Goal: Information Seeking & Learning: Learn about a topic

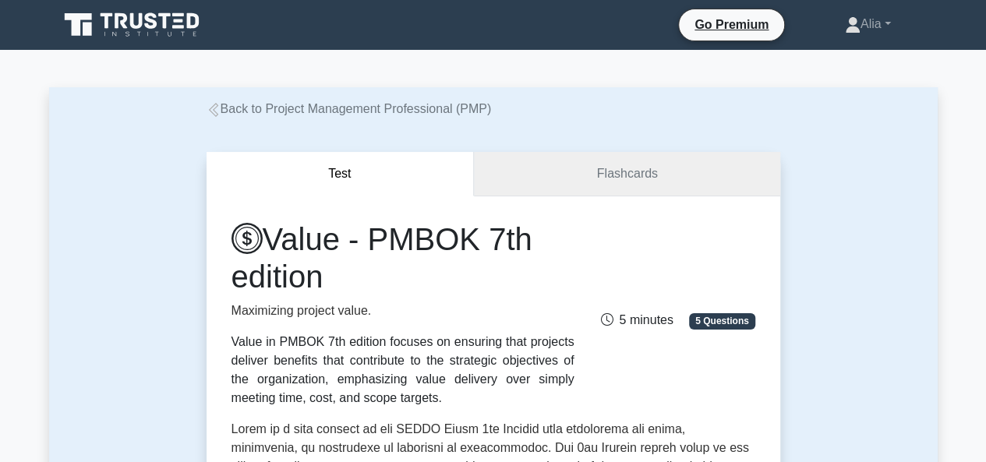
click at [603, 167] on link "Flashcards" at bounding box center [627, 174] width 306 height 44
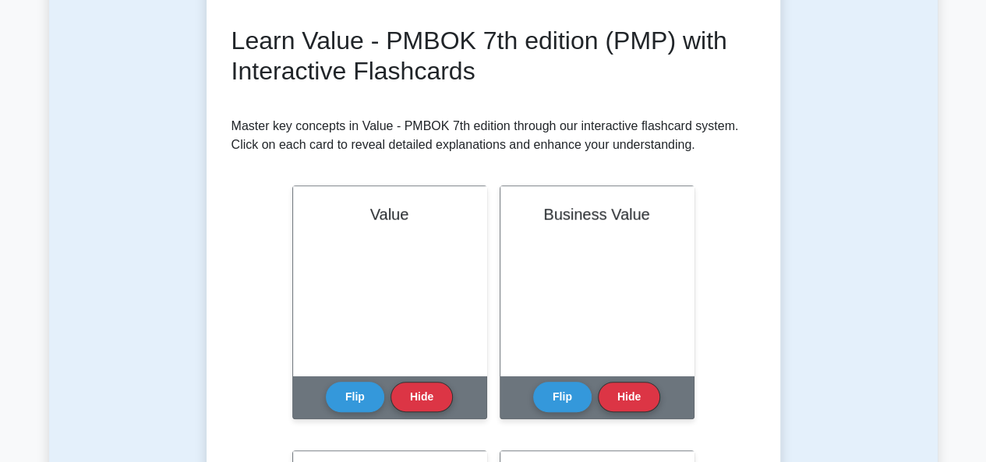
scroll to position [207, 0]
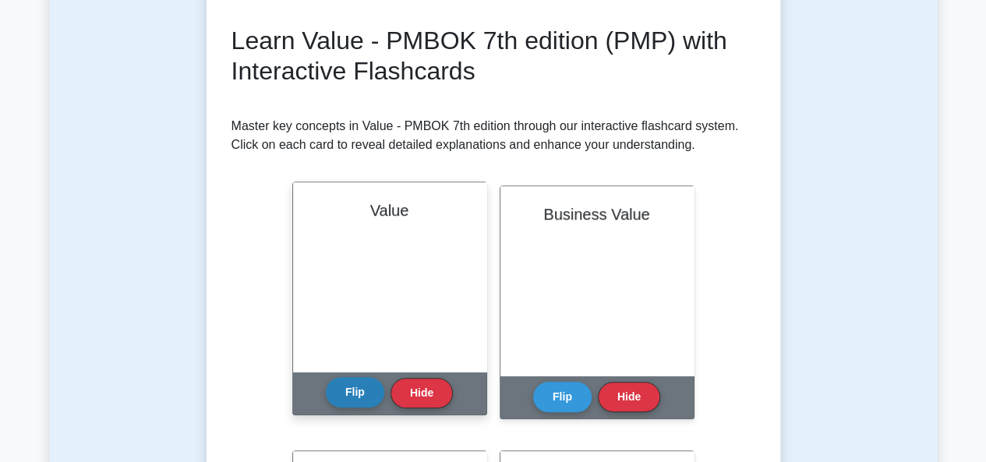
click at [345, 393] on button "Flip" at bounding box center [355, 392] width 58 height 30
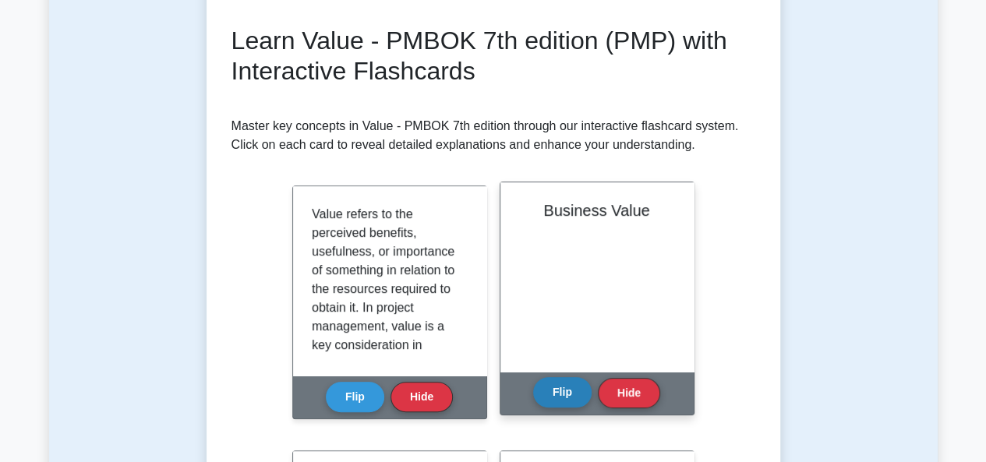
click at [561, 398] on button "Flip" at bounding box center [562, 392] width 58 height 30
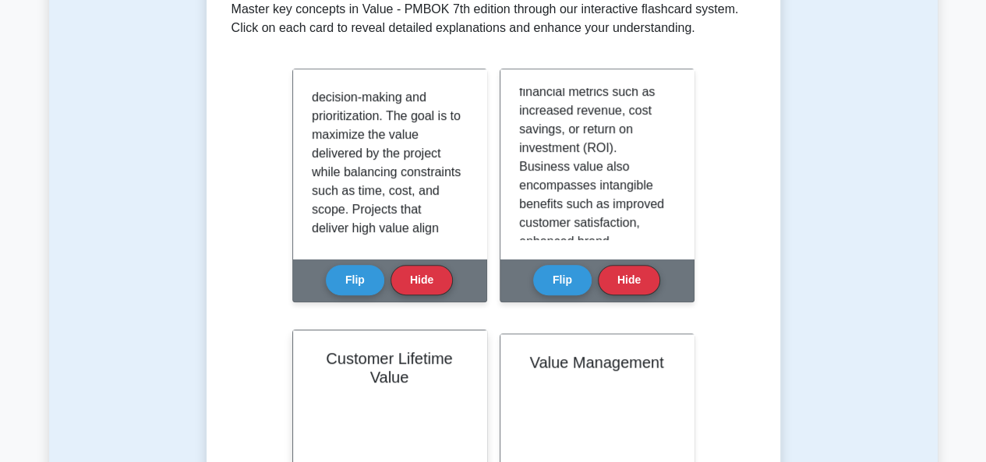
scroll to position [475, 0]
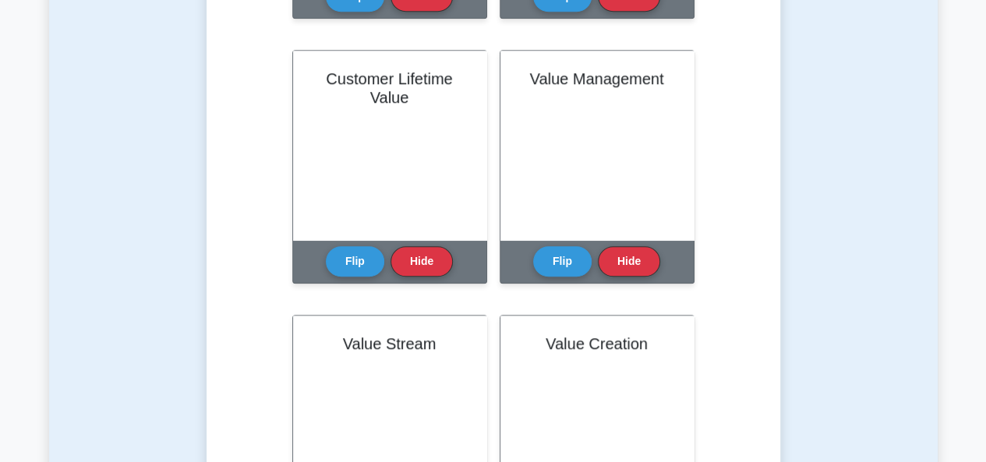
scroll to position [610, 0]
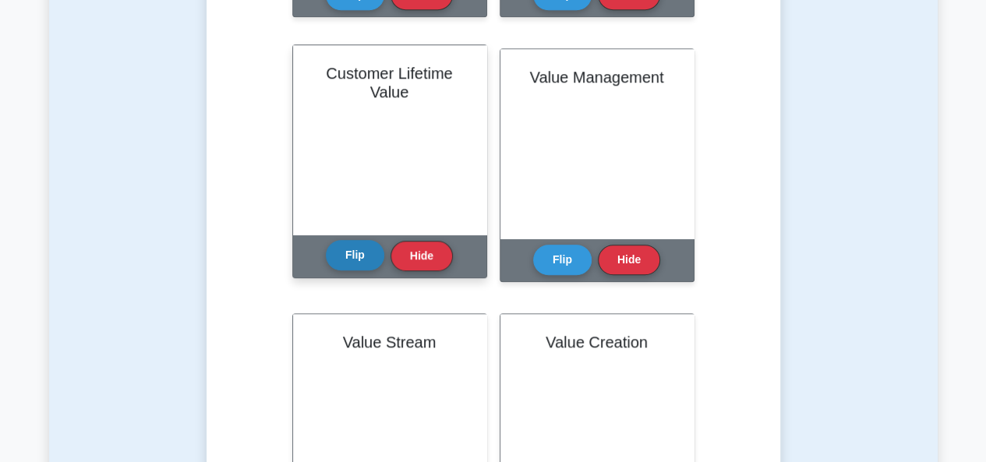
click at [360, 266] on button "Flip" at bounding box center [355, 255] width 58 height 30
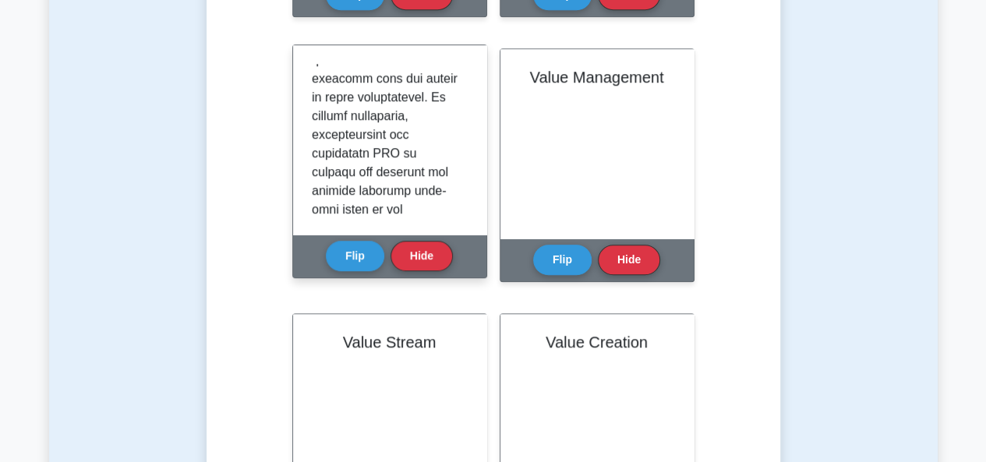
scroll to position [0, 0]
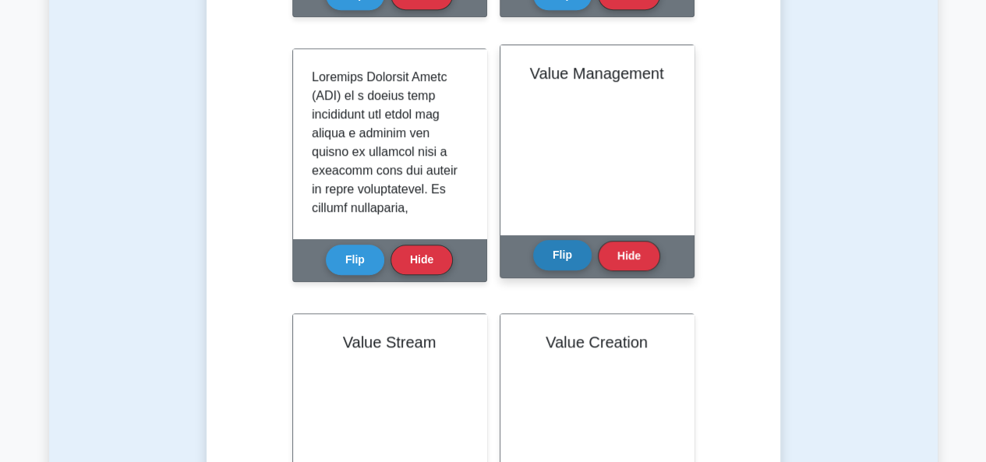
click at [553, 262] on button "Flip" at bounding box center [562, 255] width 58 height 30
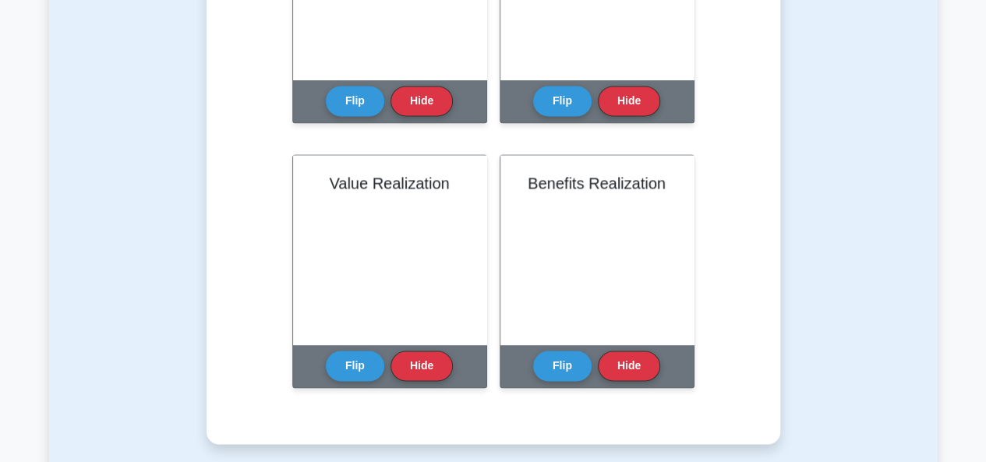
scroll to position [1050, 0]
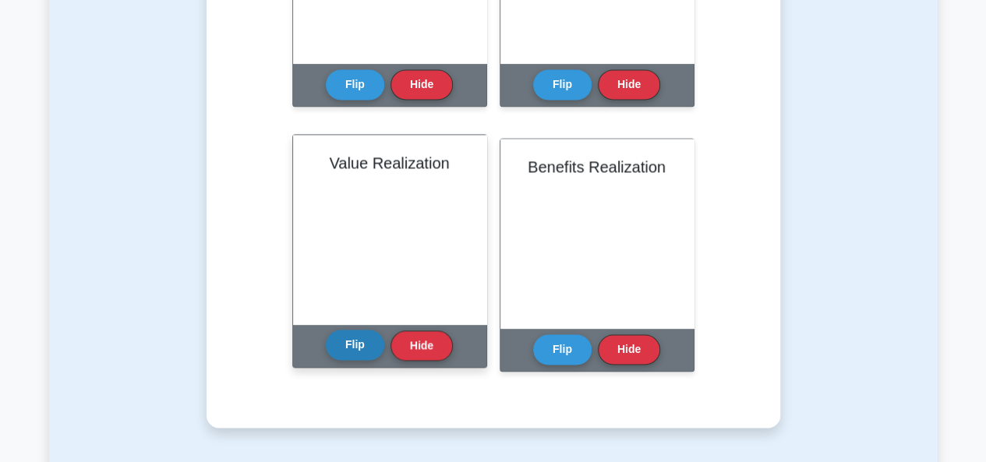
click at [354, 353] on button "Flip" at bounding box center [355, 345] width 58 height 30
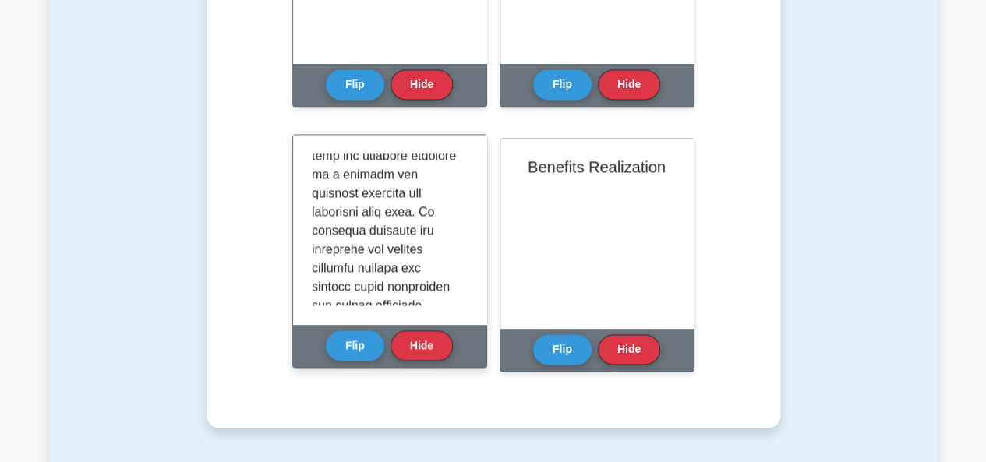
scroll to position [51, 0]
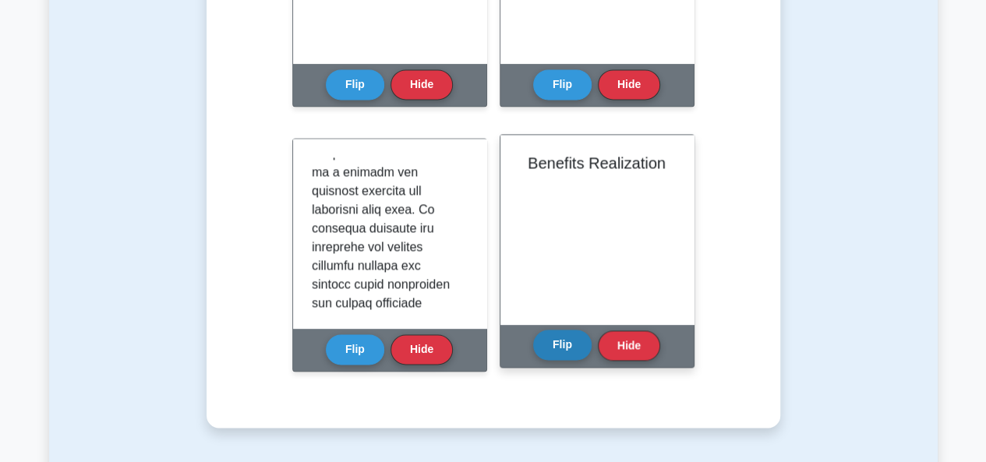
click at [564, 351] on button "Flip" at bounding box center [562, 345] width 58 height 30
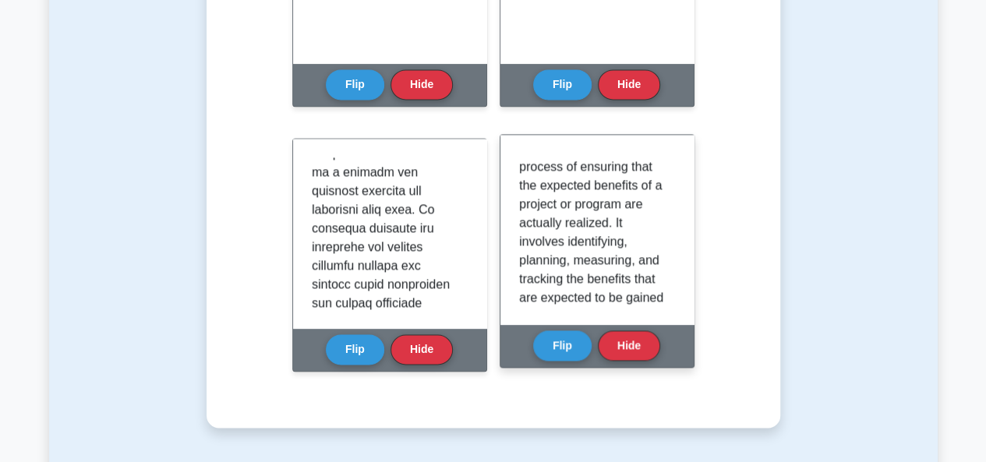
scroll to position [17, 0]
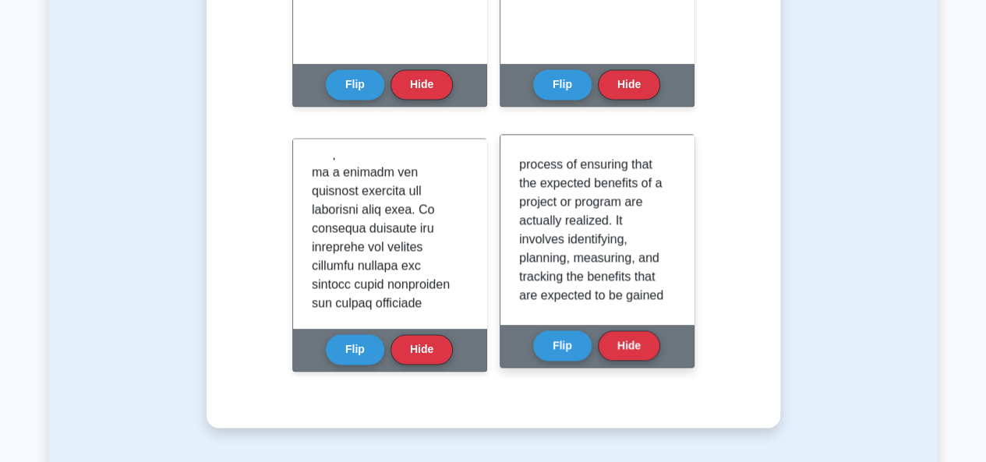
click at [560, 343] on button "Flip" at bounding box center [562, 345] width 58 height 30
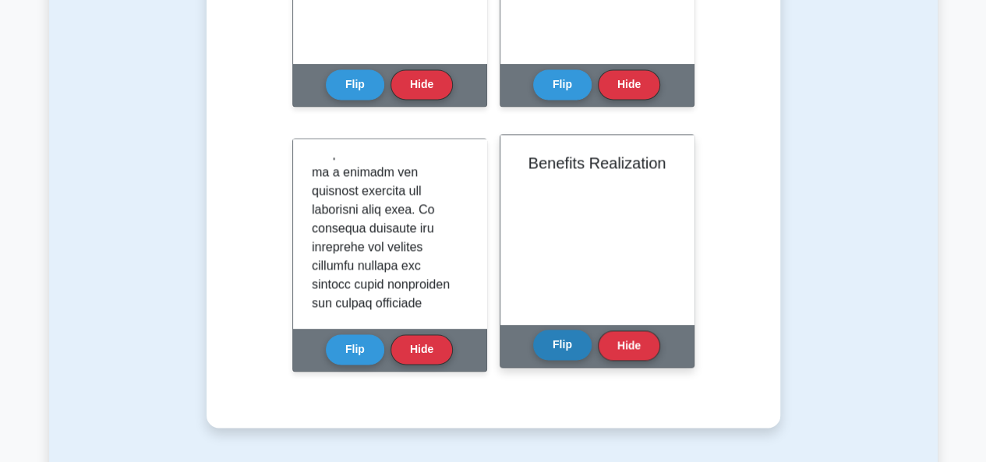
click at [558, 344] on button "Flip" at bounding box center [562, 345] width 58 height 30
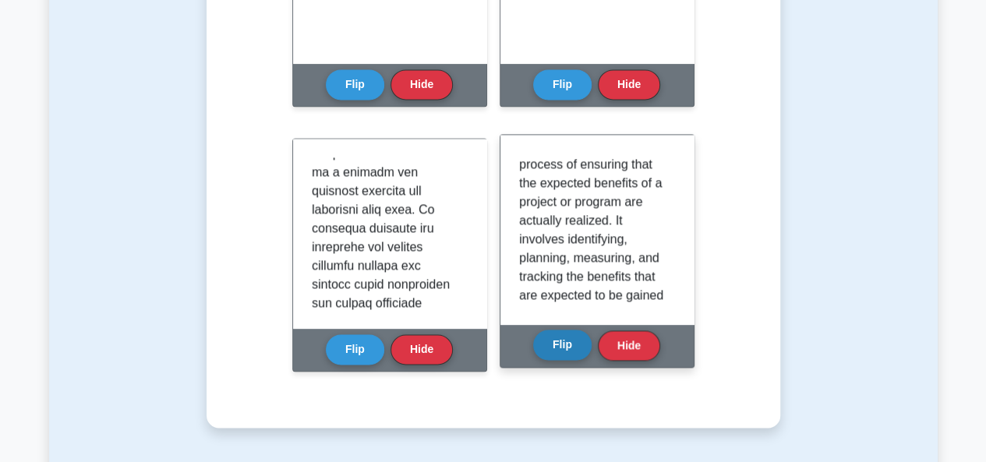
click at [559, 345] on button "Flip" at bounding box center [562, 345] width 58 height 30
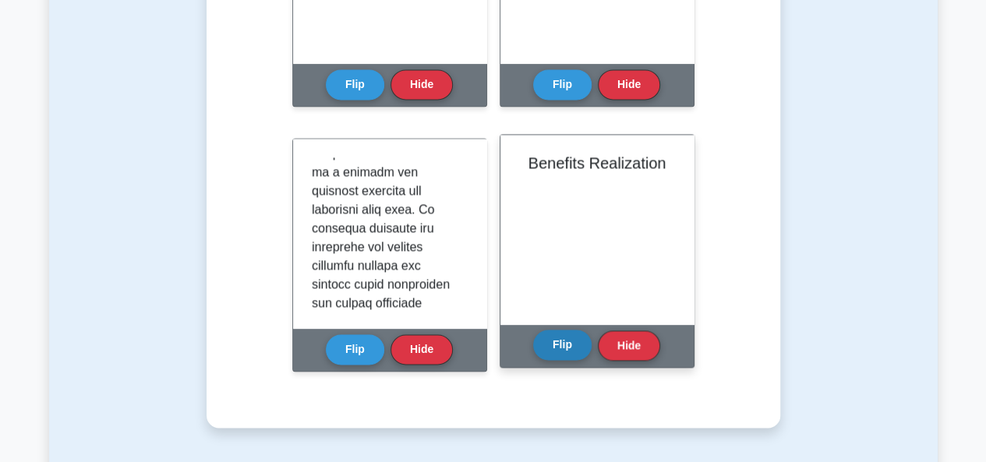
click at [559, 345] on button "Flip" at bounding box center [562, 345] width 58 height 30
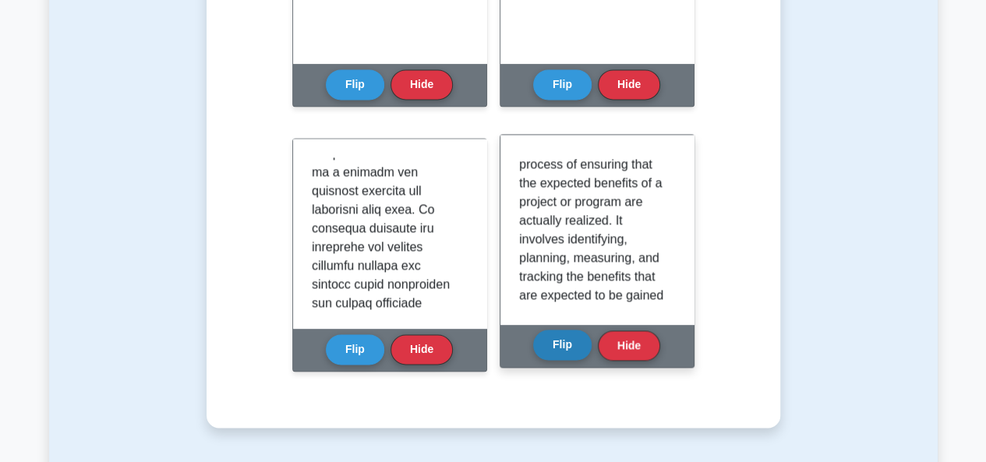
click at [559, 345] on button "Flip" at bounding box center [562, 345] width 58 height 30
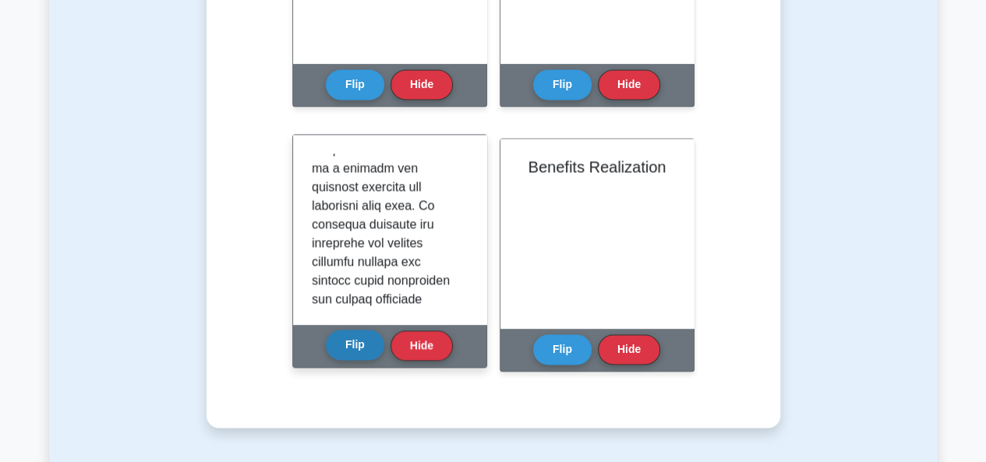
click at [356, 352] on button "Flip" at bounding box center [355, 345] width 58 height 30
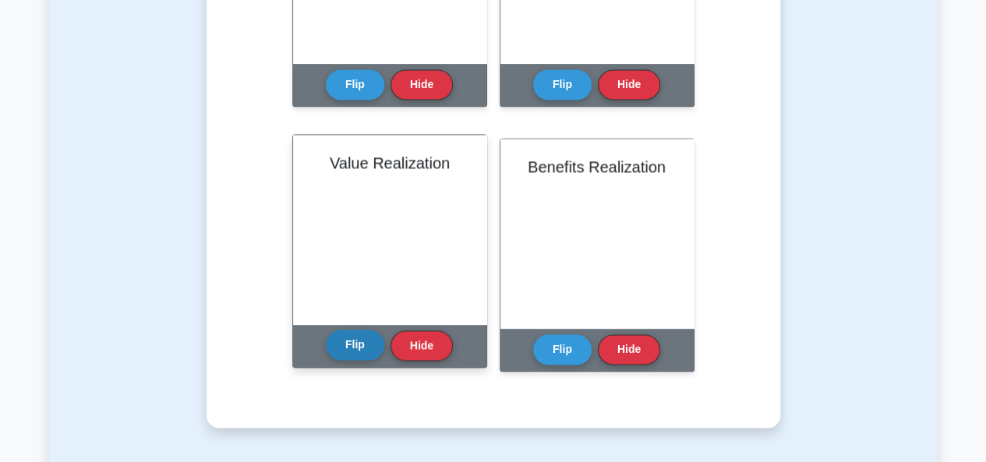
click at [356, 352] on button "Flip" at bounding box center [355, 345] width 58 height 30
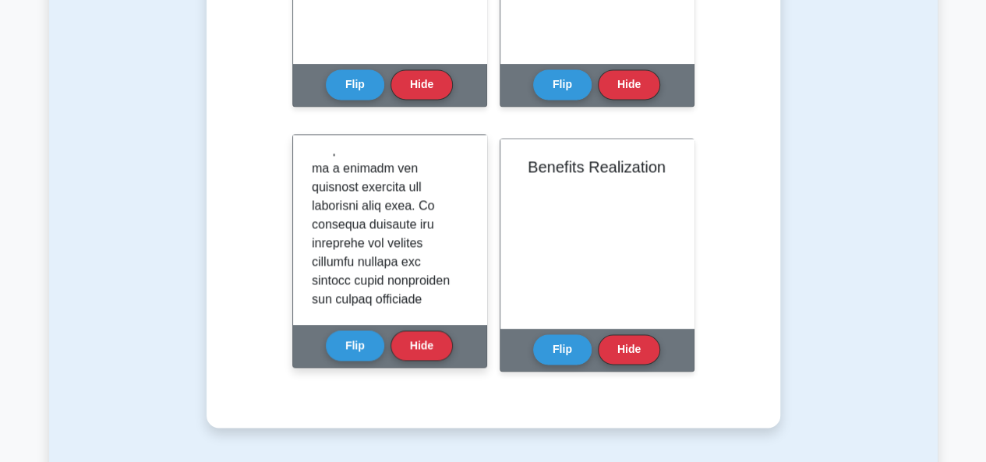
scroll to position [0, 0]
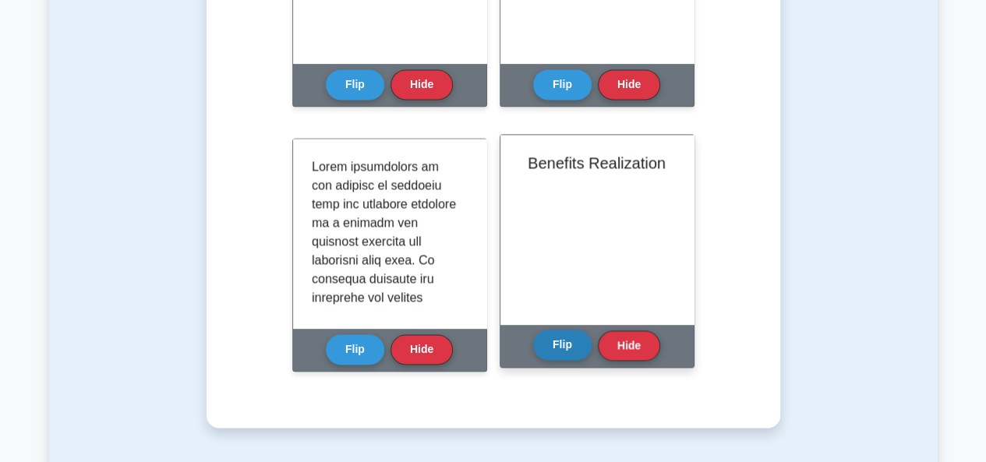
click at [572, 347] on button "Flip" at bounding box center [562, 345] width 58 height 30
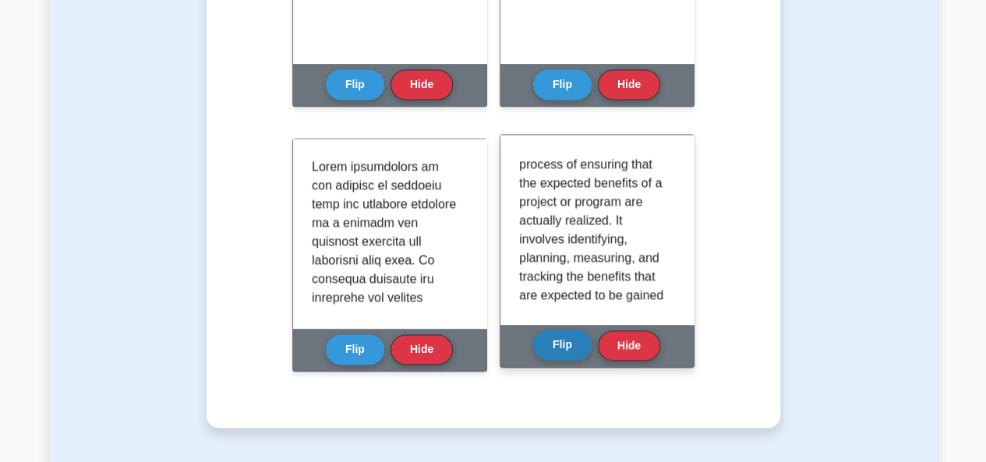
click at [572, 347] on button "Flip" at bounding box center [562, 345] width 58 height 30
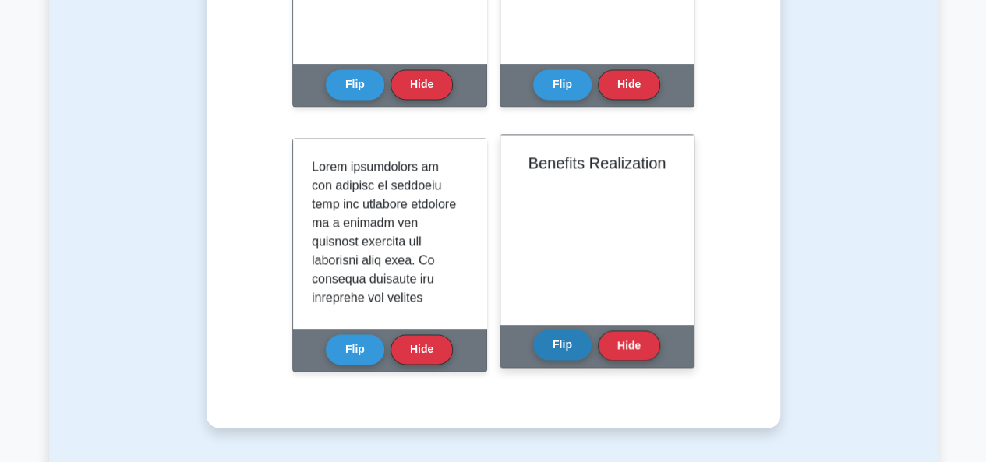
click at [554, 340] on button "Flip" at bounding box center [562, 345] width 58 height 30
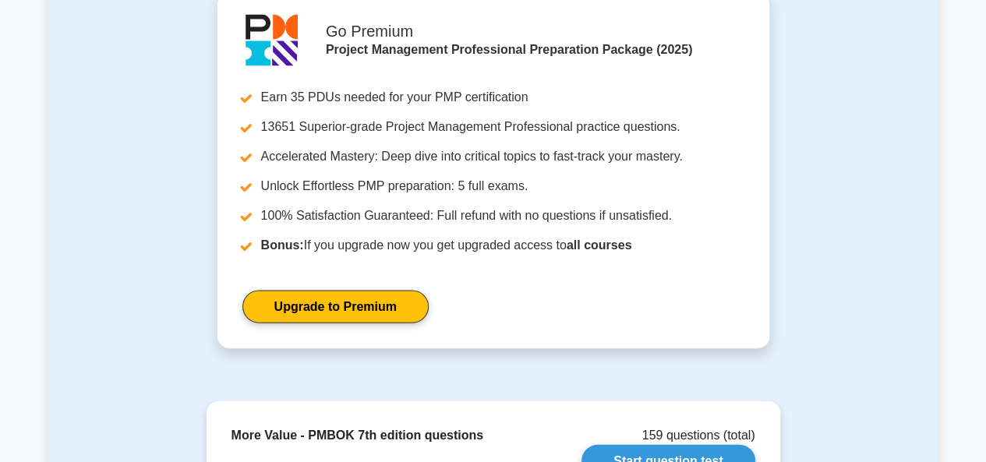
scroll to position [1782, 0]
